Goal: Transaction & Acquisition: Purchase product/service

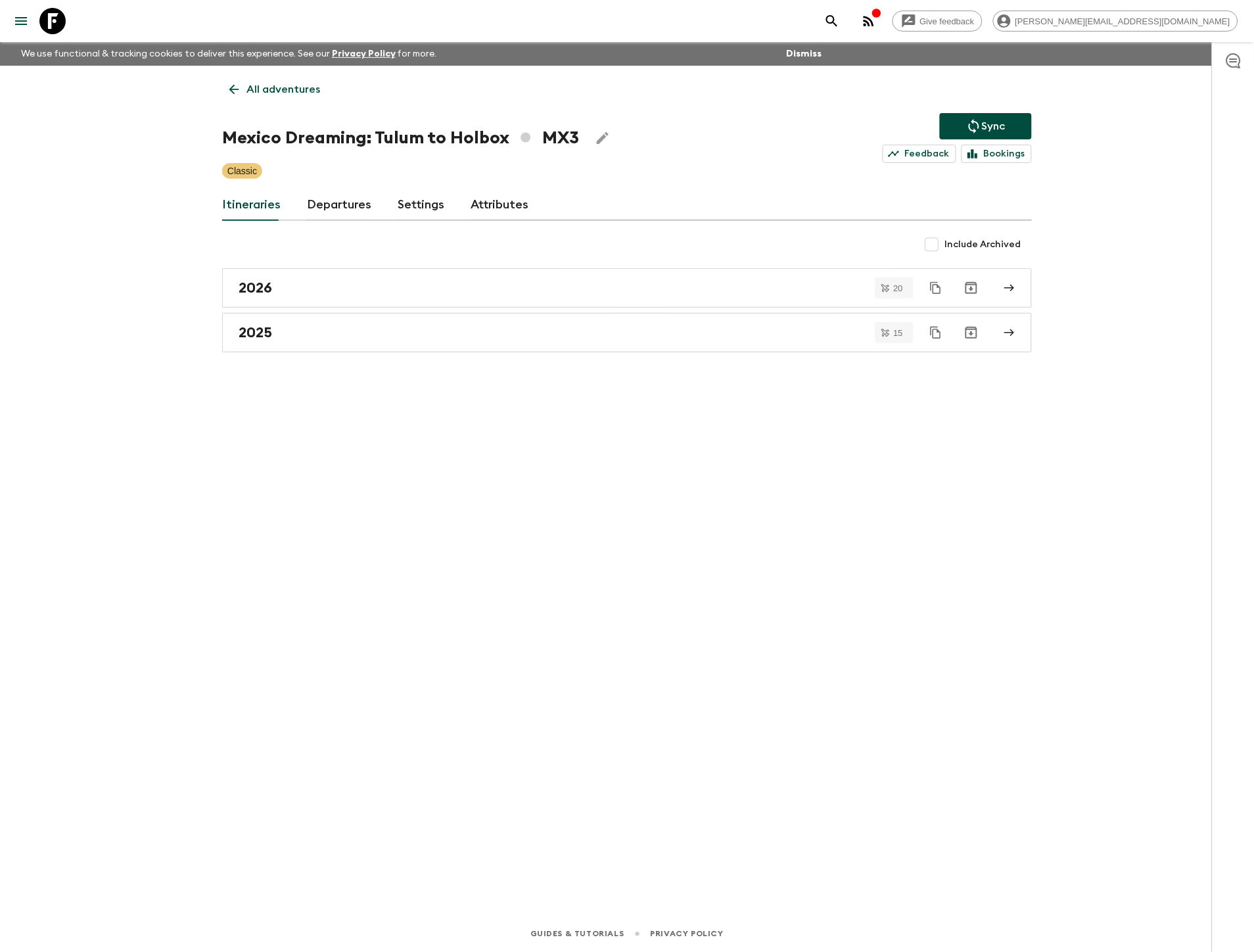
click at [640, 447] on div "All adventures Mexico Dreaming: Tulum to Holbox MX3 Sync Feedback Bookings Clas…" at bounding box center [627, 473] width 841 height 814
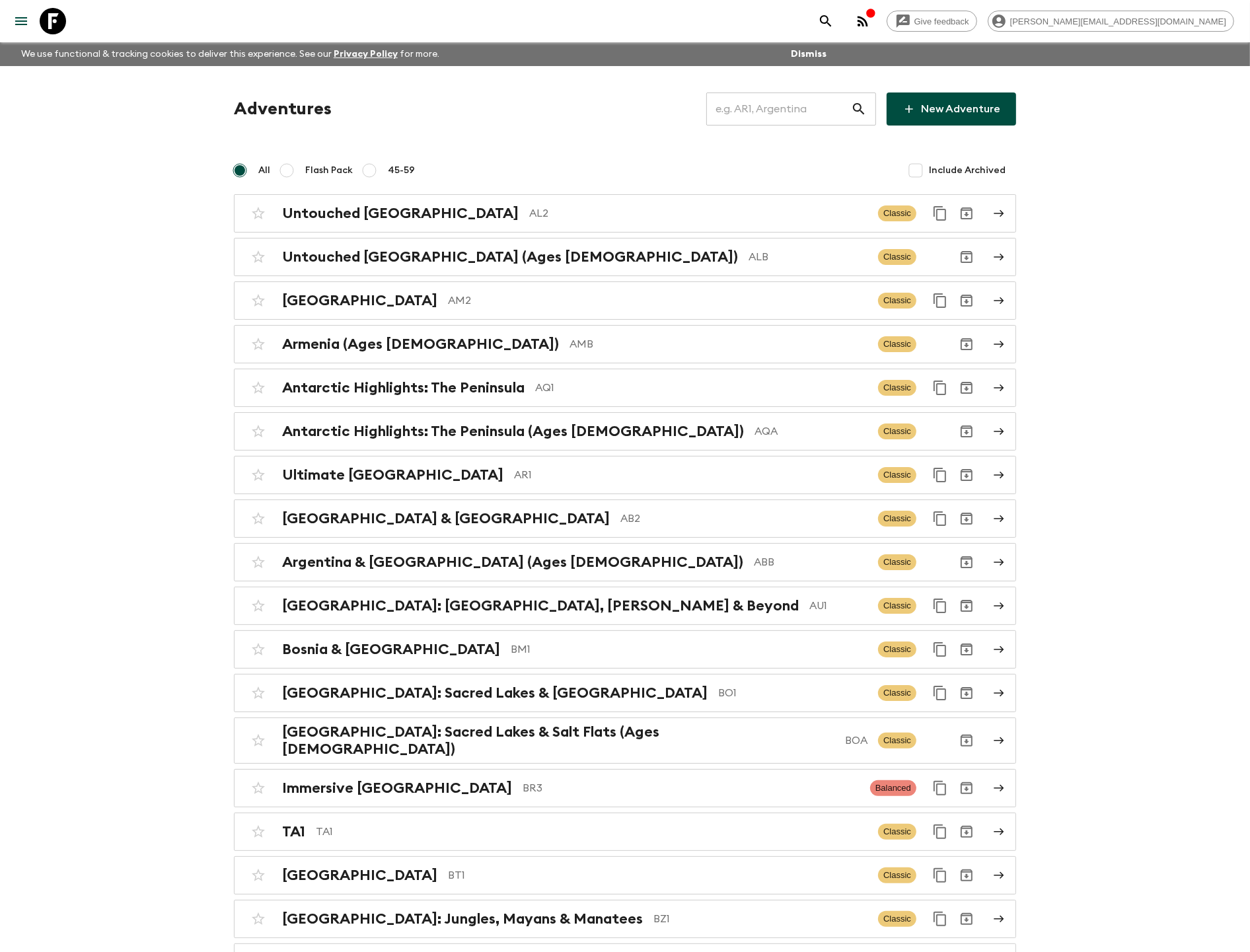
click at [776, 107] on input "text" at bounding box center [779, 109] width 145 height 37
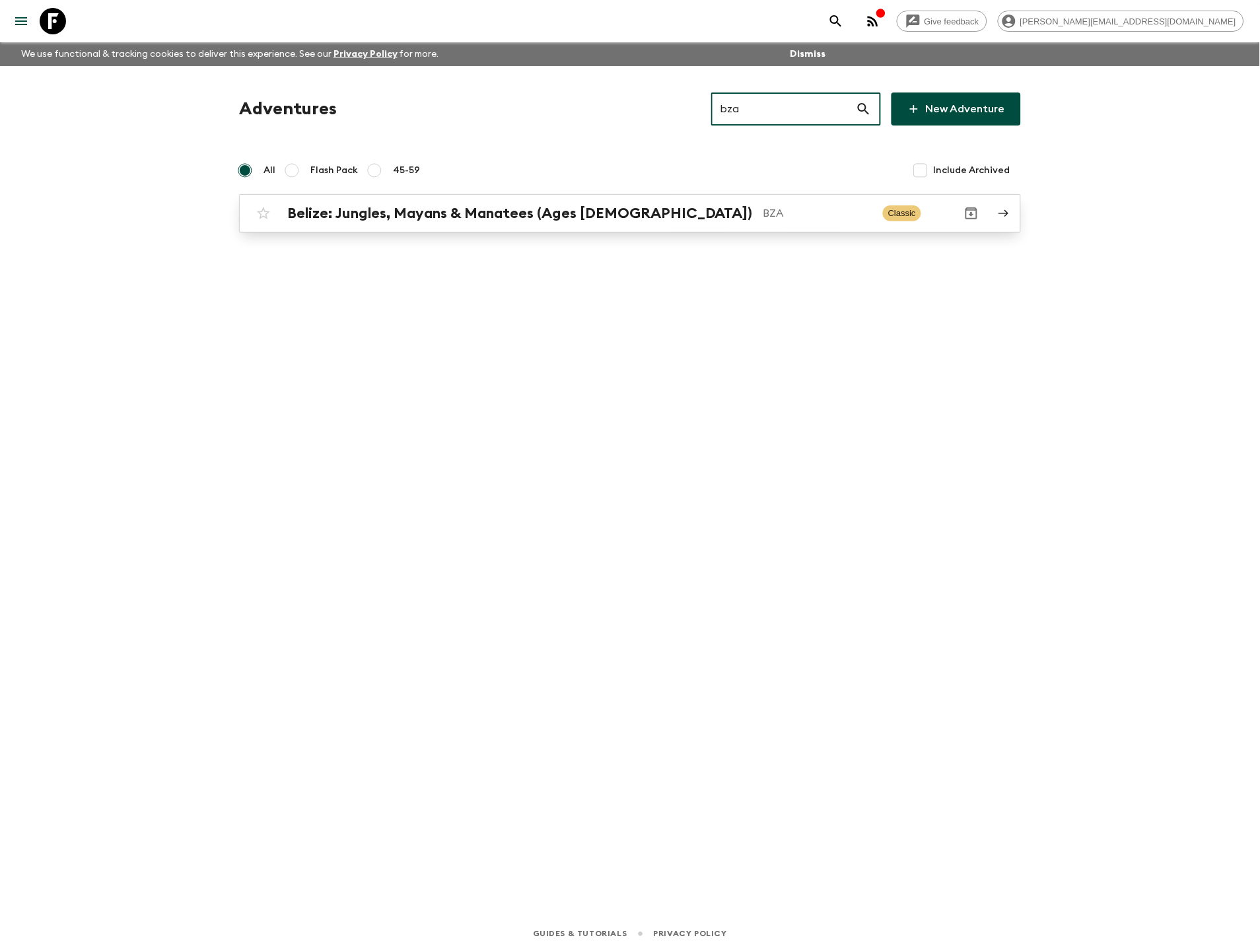
type input "bza"
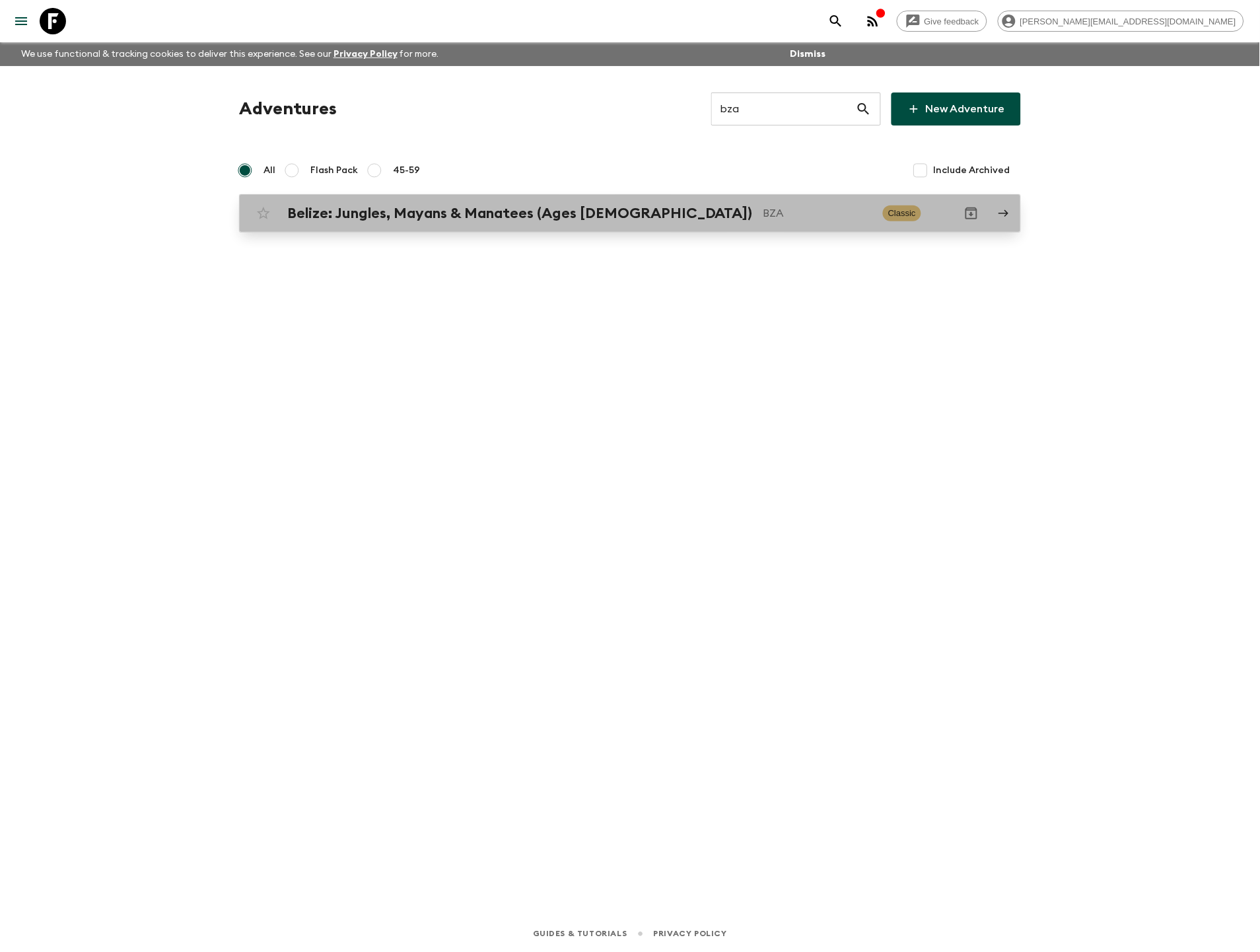
click at [763, 207] on p "BZA" at bounding box center [817, 213] width 109 height 16
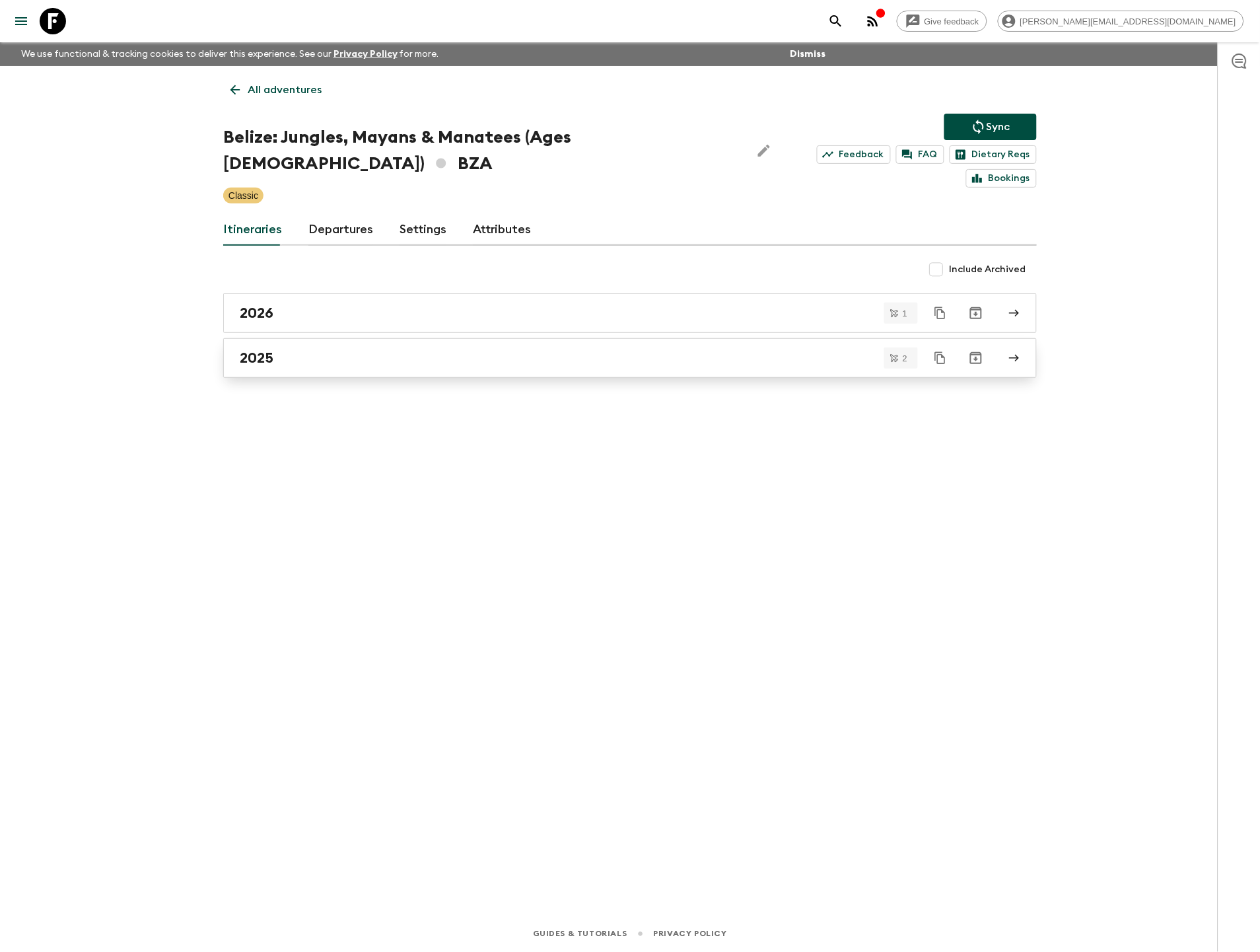
click at [289, 339] on link "2025" at bounding box center [630, 358] width 814 height 40
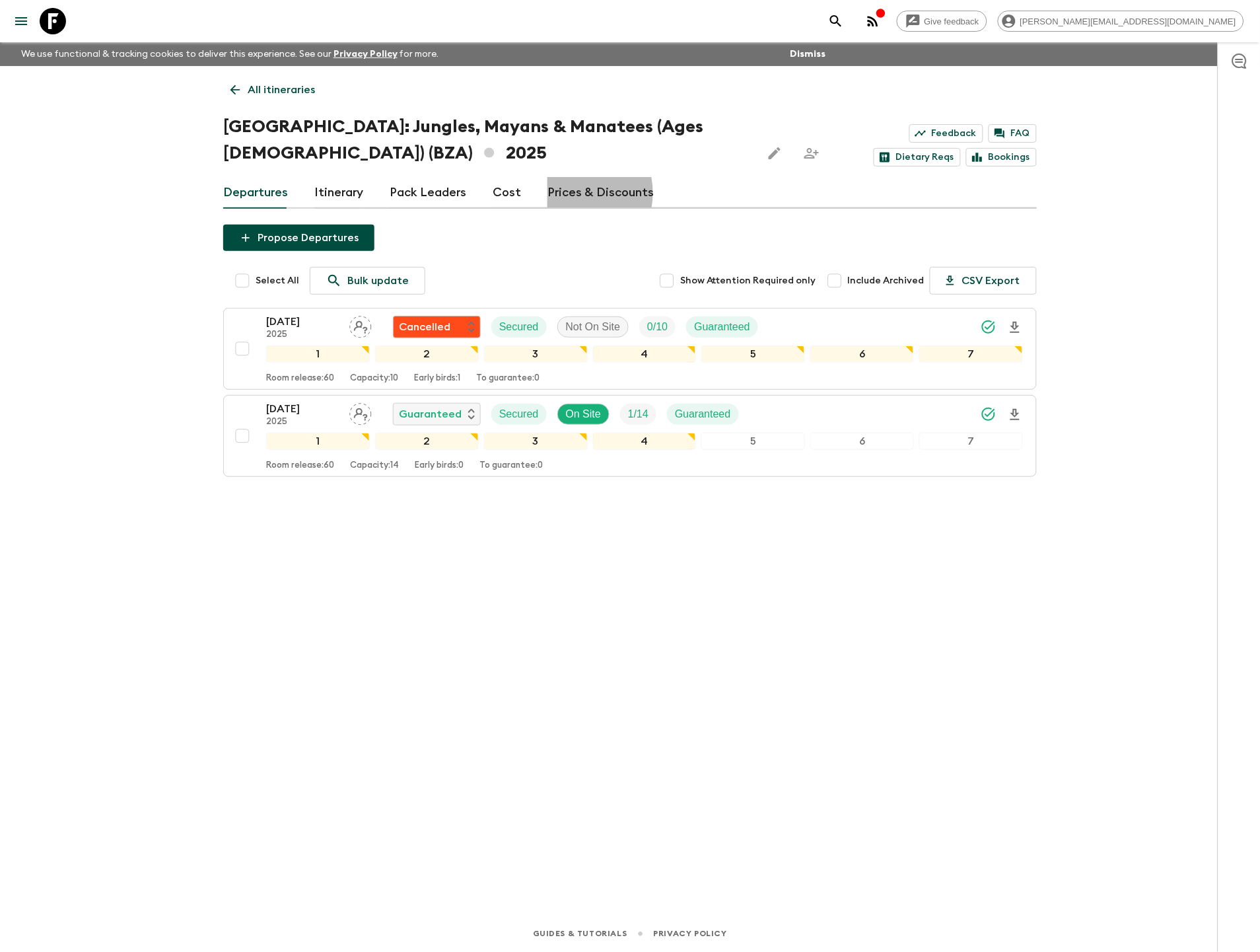
click at [564, 193] on link "Prices & Discounts" at bounding box center [601, 193] width 107 height 31
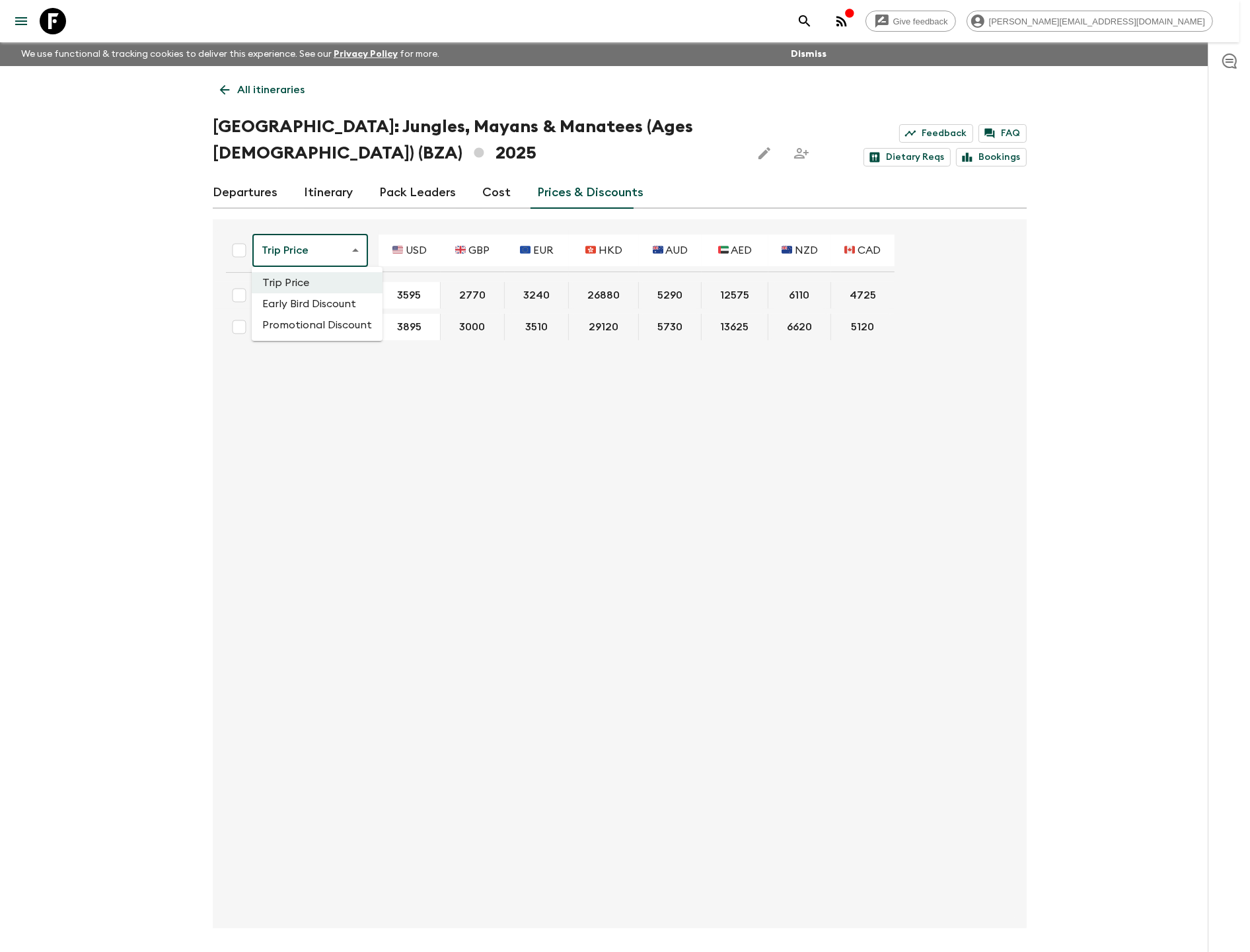
click at [322, 255] on body "Give feedback kim@flashpack.com We use functional & tracking cookies to deliver…" at bounding box center [625, 500] width 1250 height 1001
click at [322, 324] on li "Promotional Discount" at bounding box center [317, 325] width 131 height 22
